Goal: Task Accomplishment & Management: Use online tool/utility

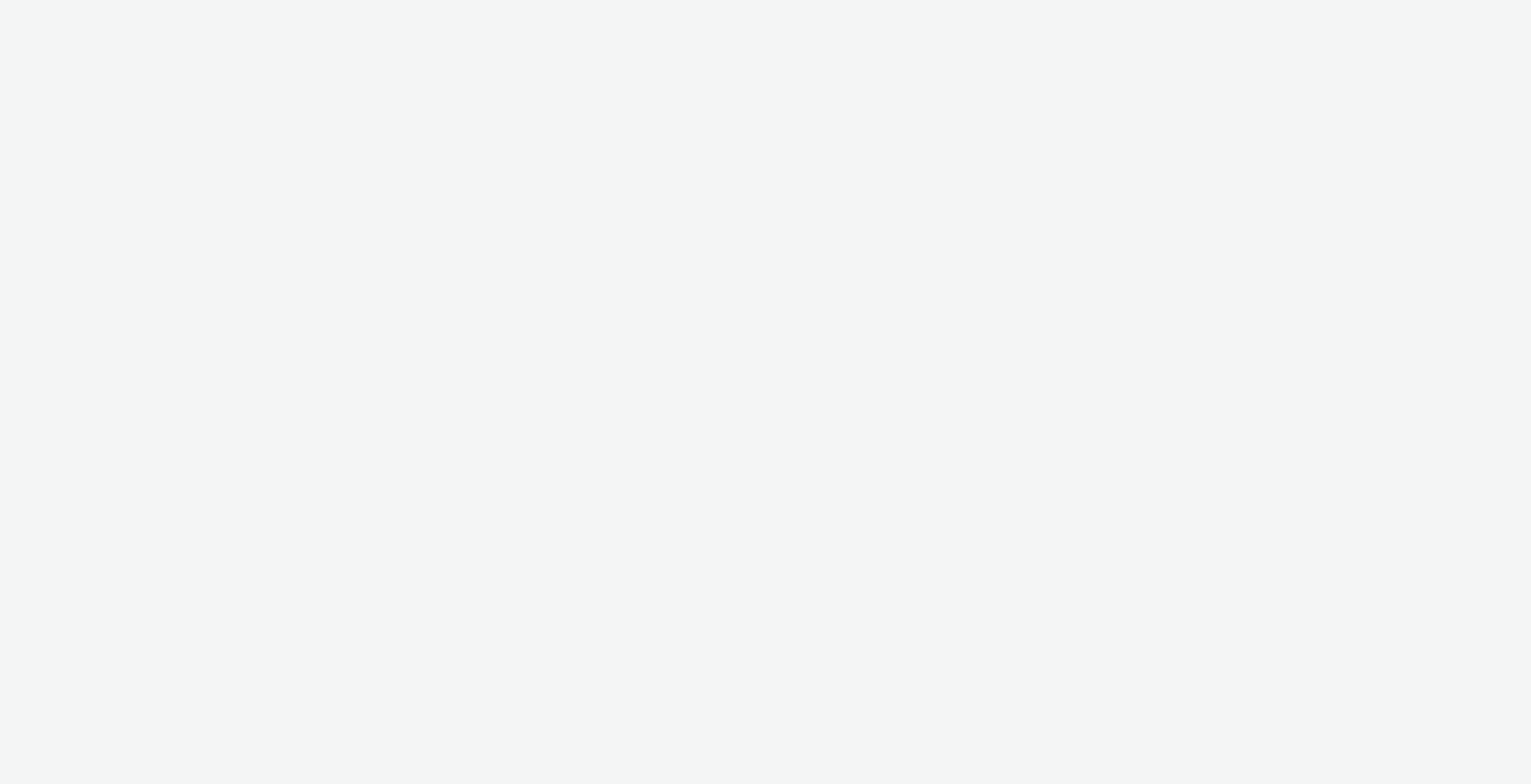
select select "9bcd8e0d-5764-4b89-88fe-b89ee02050ce"
select select "b9dae05b-e3f1-4ff2-954b-b373158465c4"
select select "9bcd8e0d-5764-4b89-88fe-b89ee02050ce"
select select "b9dae05b-e3f1-4ff2-954b-b373158465c4"
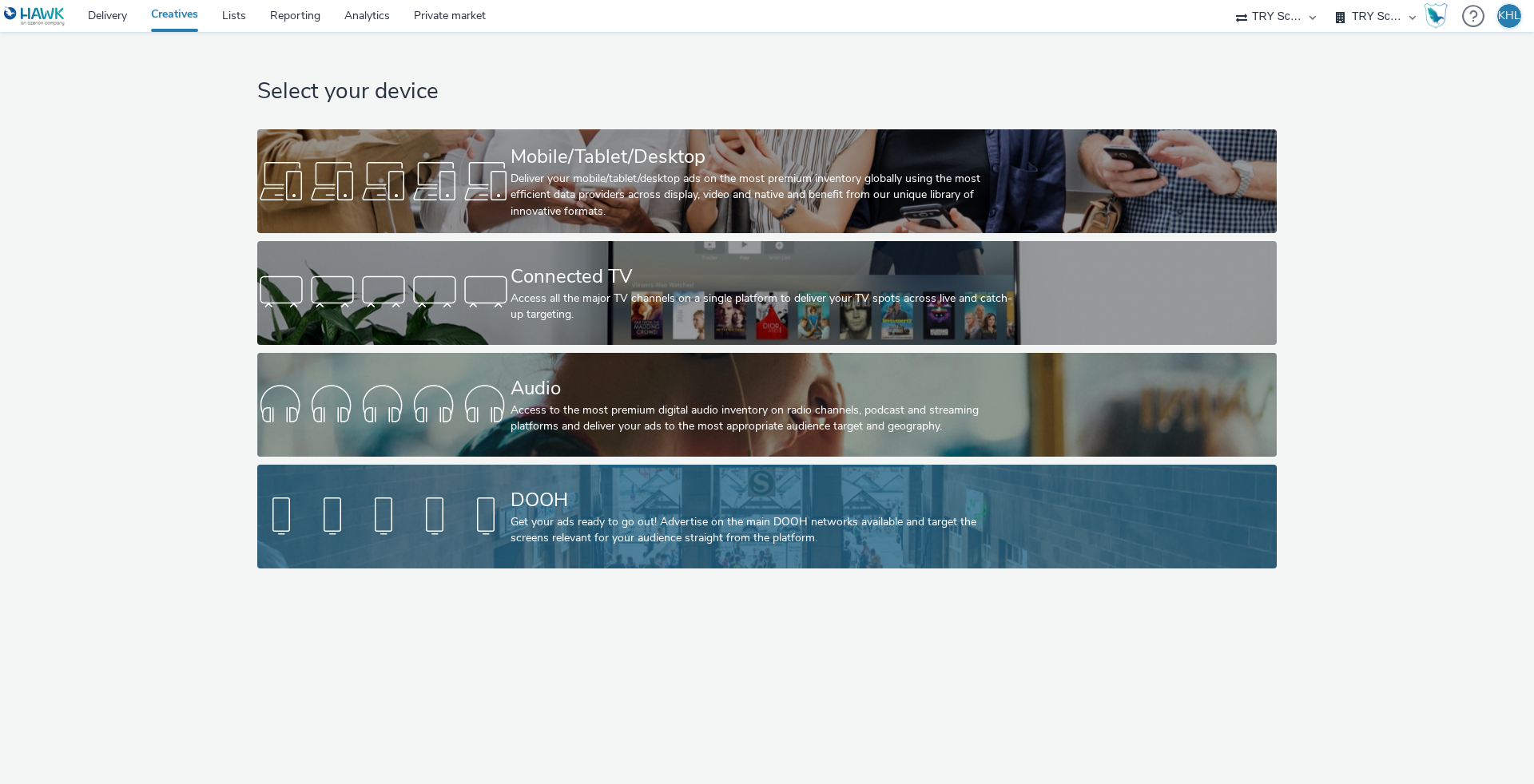
click at [434, 484] on link "DOOH Get your ads ready to go out! Advertise on the main DOOH networks availabl…" at bounding box center [766, 516] width 1019 height 104
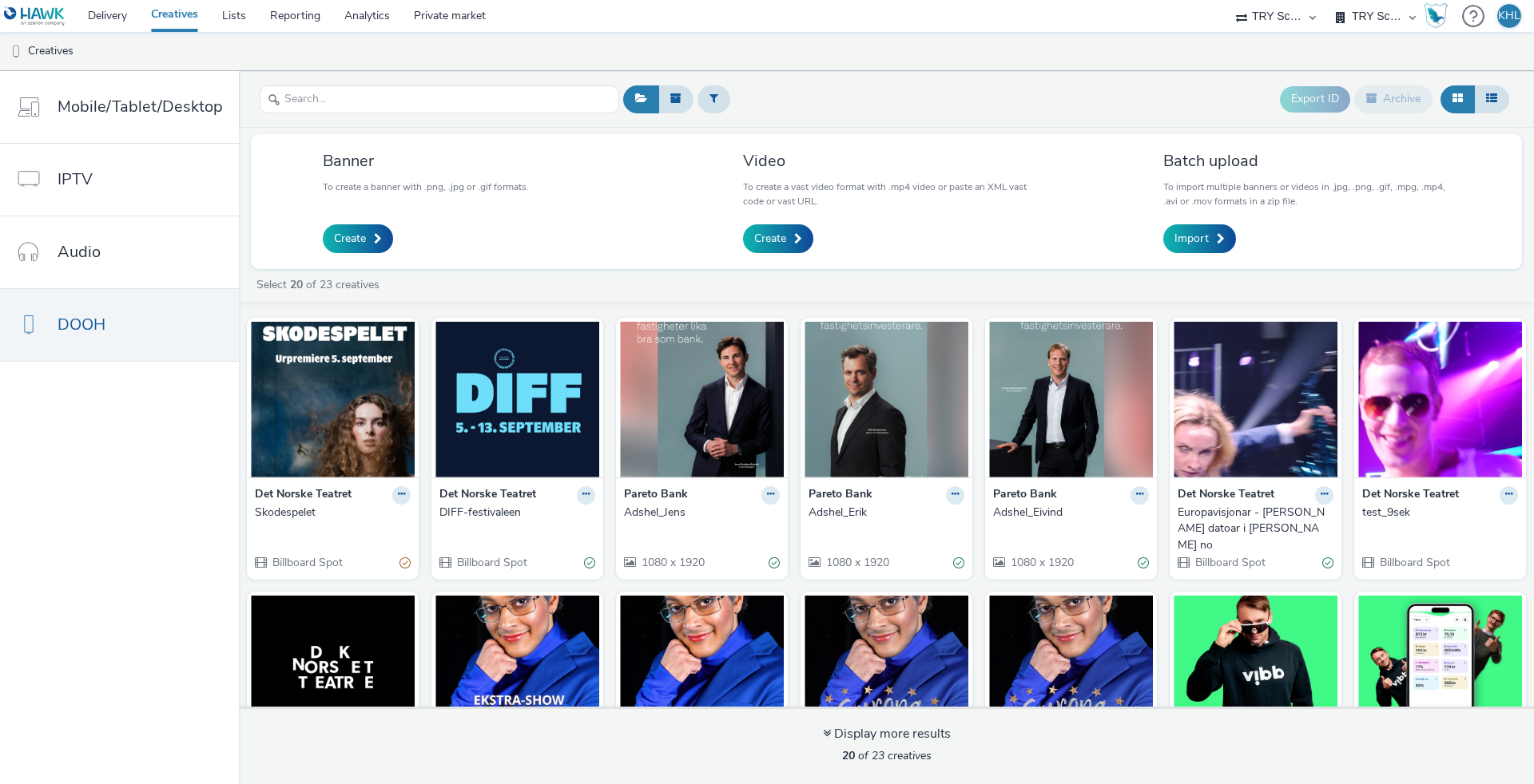
click at [1244, 10] on div "Adseo AS Akademiet AS Amidays AS Apriil Digital AS AZERION Beagle Media Dentsu …" at bounding box center [1275, 16] width 96 height 32
select select "c2295f28-7c96-446f-b279-53c23ee2b854"
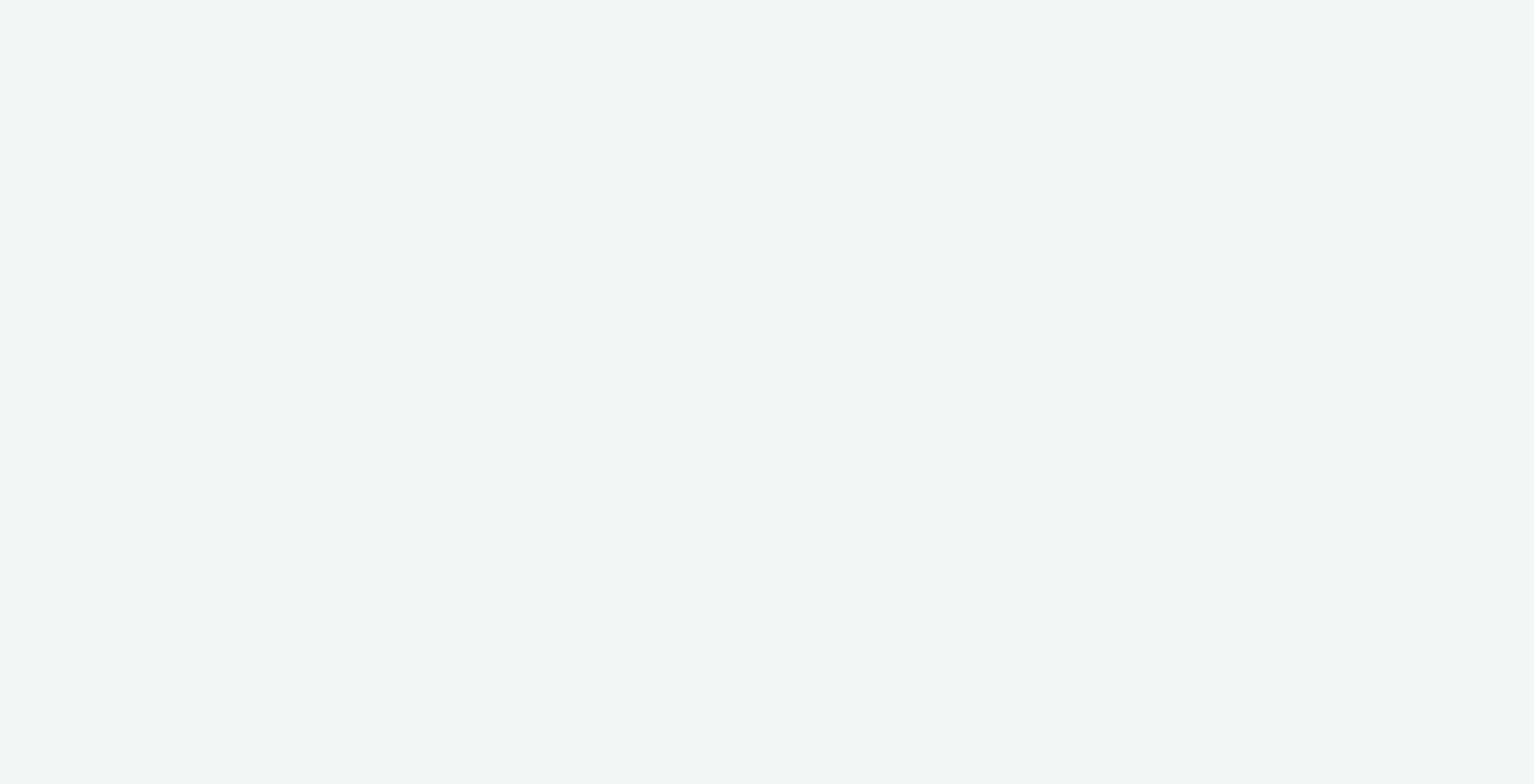
select select "c2295f28-7c96-446f-b279-53c23ee2b854"
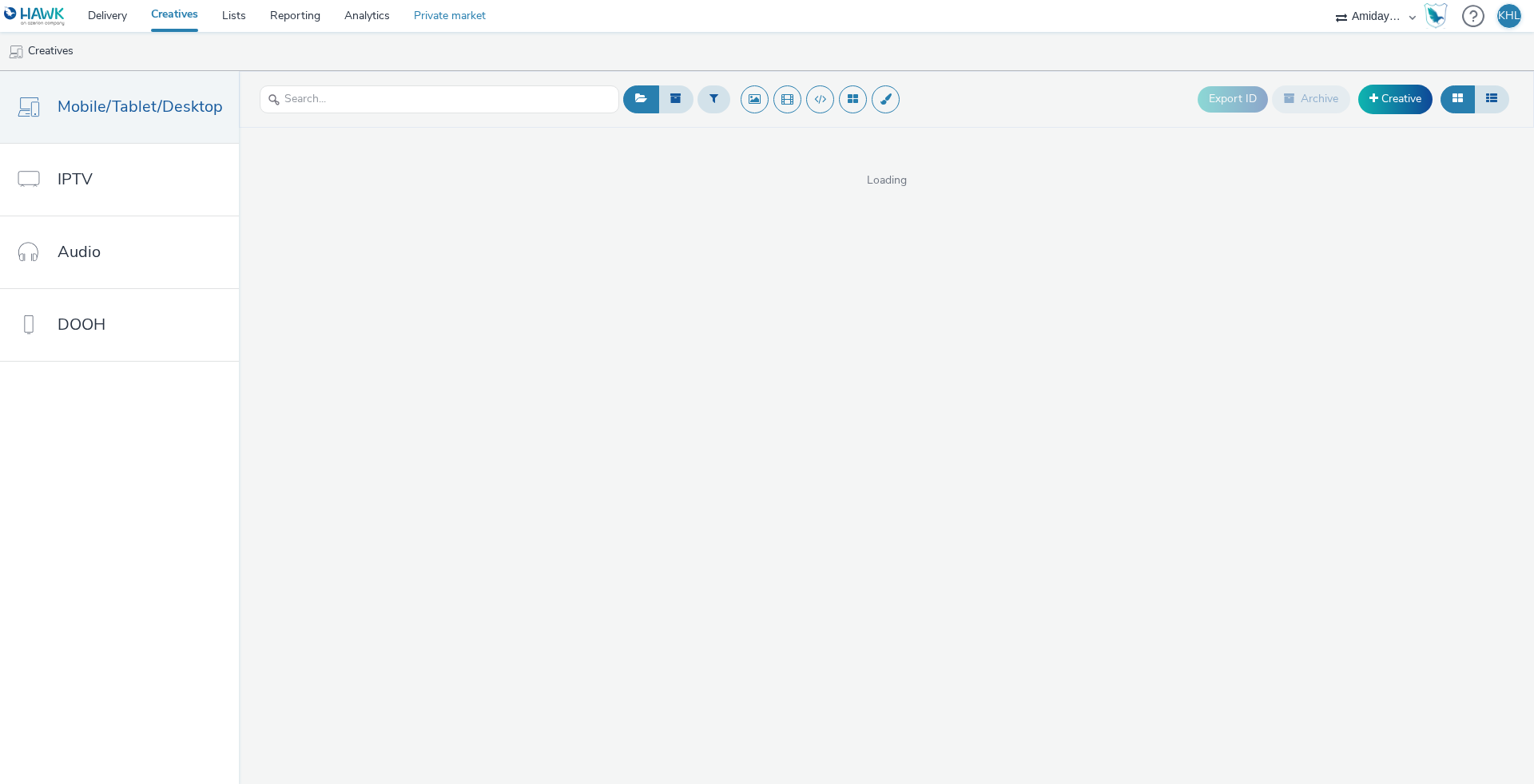
click at [464, 23] on link "Private market" at bounding box center [450, 16] width 96 height 32
